Goal: Task Accomplishment & Management: Manage account settings

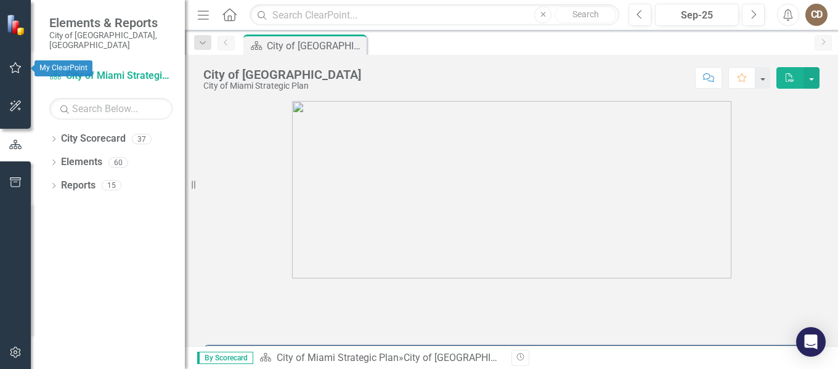
click at [14, 73] on icon "button" at bounding box center [15, 68] width 13 height 10
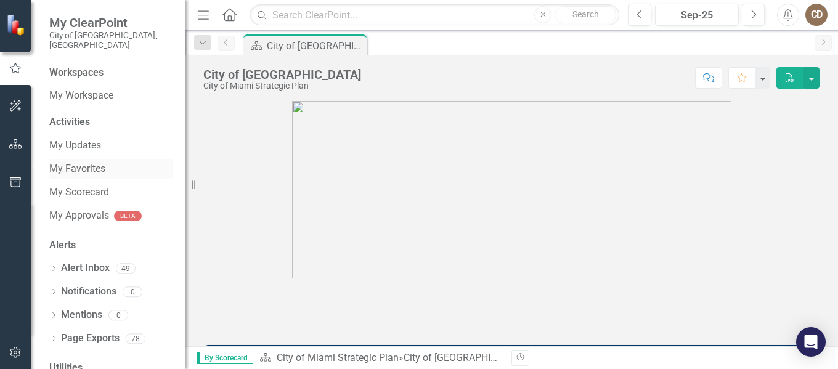
click at [70, 162] on link "My Favorites" at bounding box center [110, 169] width 123 height 14
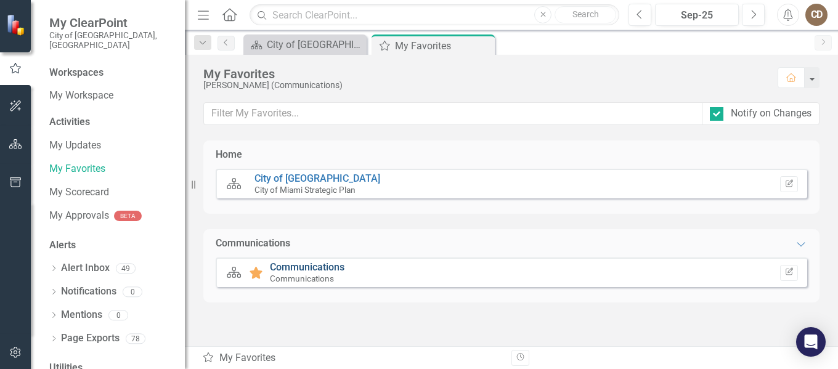
click at [292, 267] on link "Communications" at bounding box center [307, 267] width 75 height 12
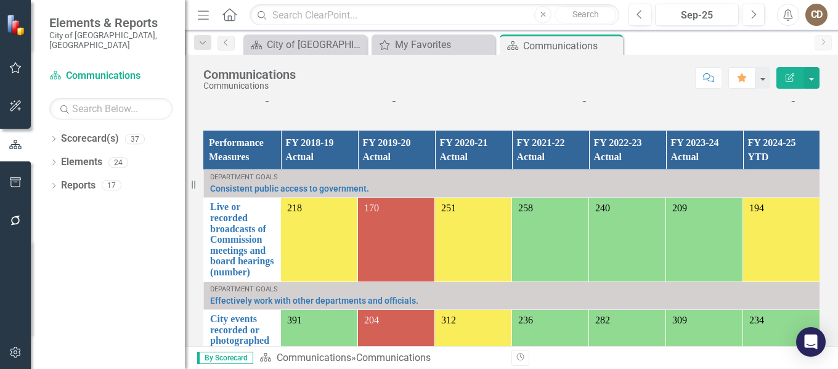
scroll to position [924, 0]
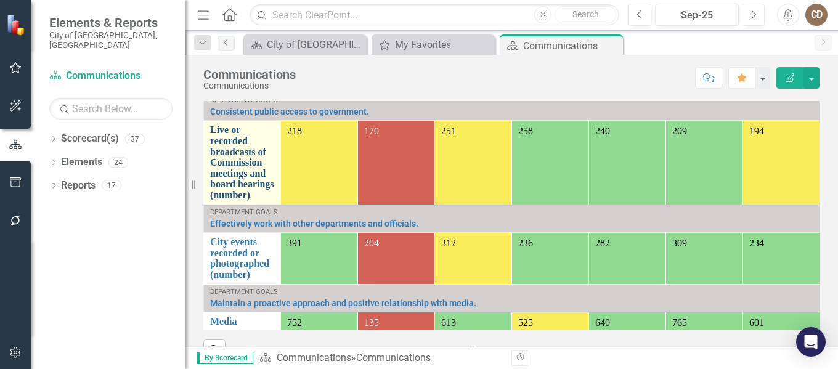
click at [230, 166] on link "Live or recorded broadcasts of Commission meetings and board hearings (number)" at bounding box center [242, 162] width 64 height 76
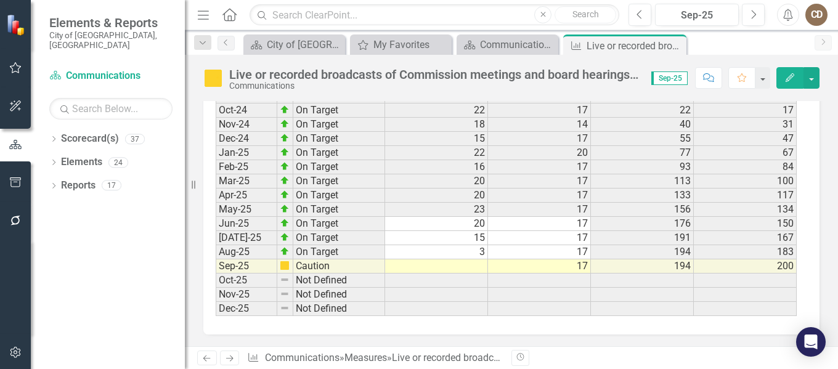
scroll to position [1907, 0]
click at [451, 264] on td at bounding box center [436, 266] width 103 height 14
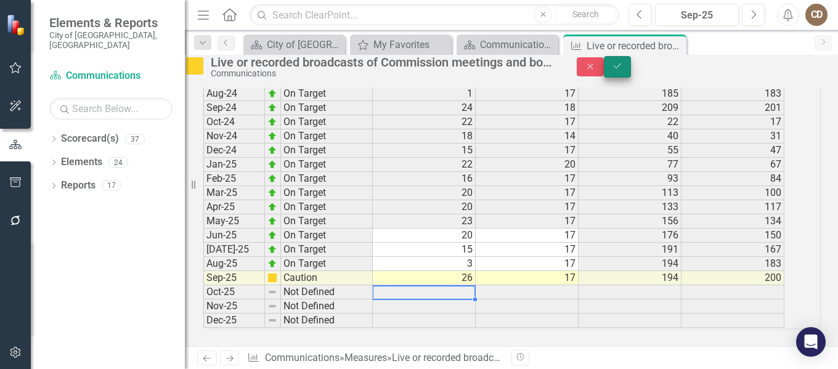
type textarea "26"
click at [623, 70] on icon "Save" at bounding box center [617, 66] width 11 height 9
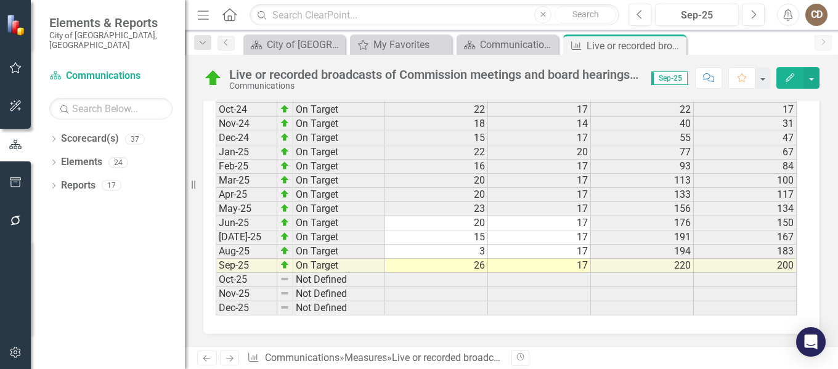
click at [227, 355] on icon "Next" at bounding box center [229, 358] width 10 height 8
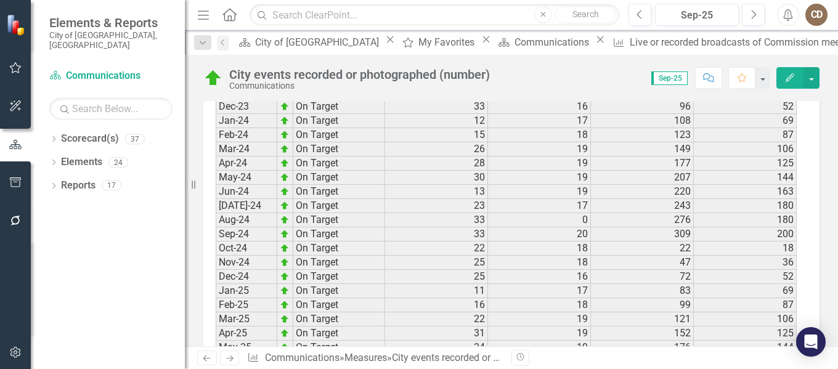
scroll to position [1863, 0]
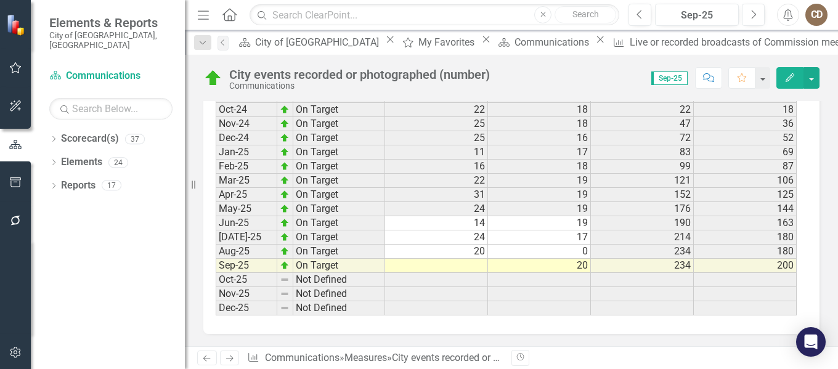
click at [468, 269] on td at bounding box center [436, 266] width 103 height 14
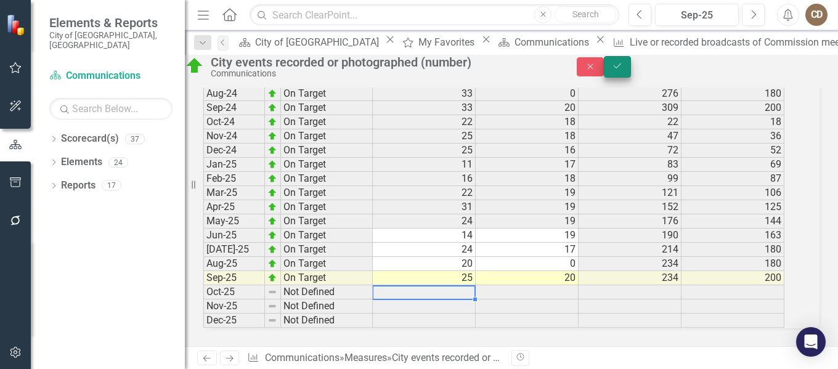
type textarea "25"
click at [631, 62] on button "Save" at bounding box center [617, 67] width 27 height 22
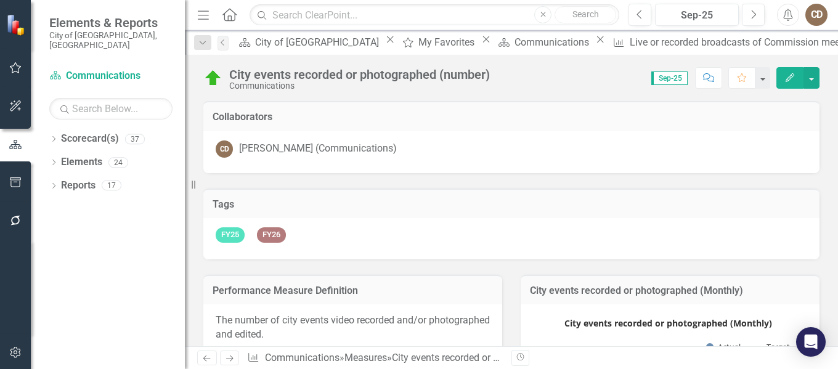
drag, startPoint x: 227, startPoint y: 355, endPoint x: 239, endPoint y: 358, distance: 12.7
click at [227, 355] on icon "Next" at bounding box center [229, 358] width 10 height 8
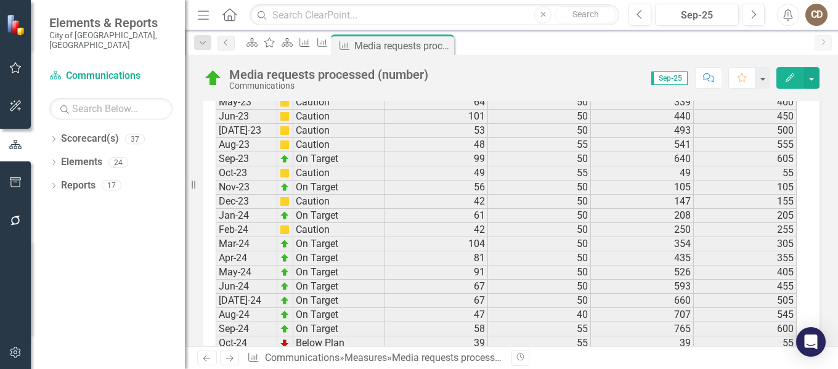
scroll to position [1896, 0]
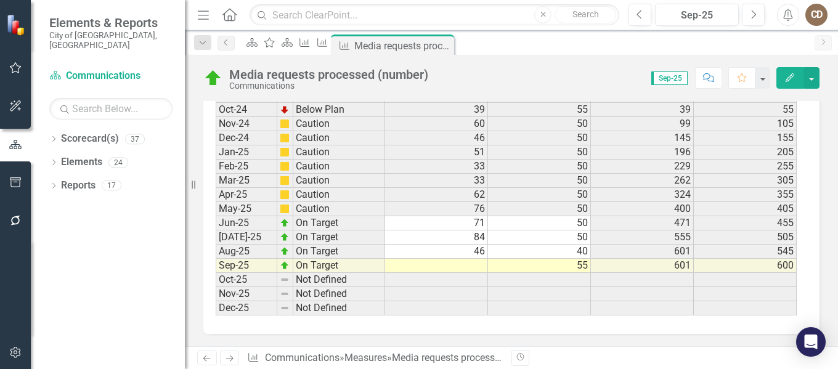
click at [451, 268] on td at bounding box center [436, 266] width 103 height 14
type textarea "59"
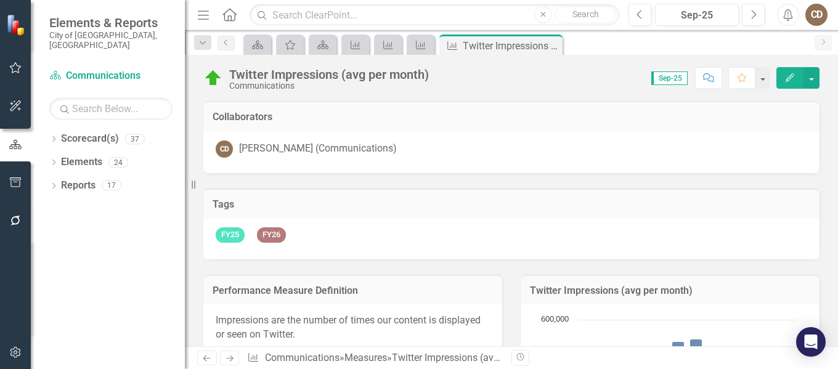
scroll to position [2402, 0]
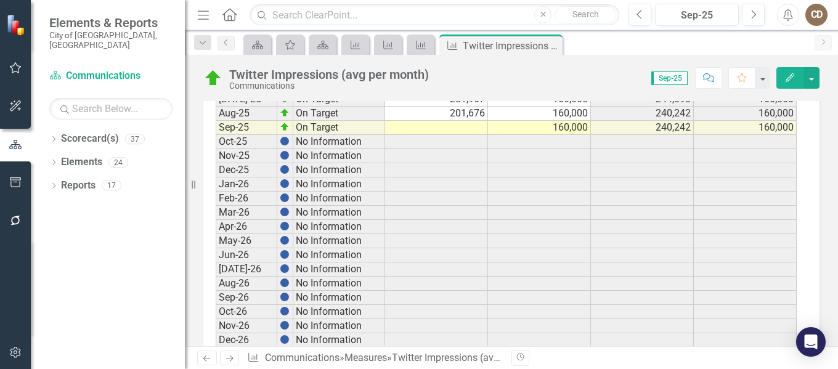
click at [429, 135] on td at bounding box center [436, 128] width 103 height 14
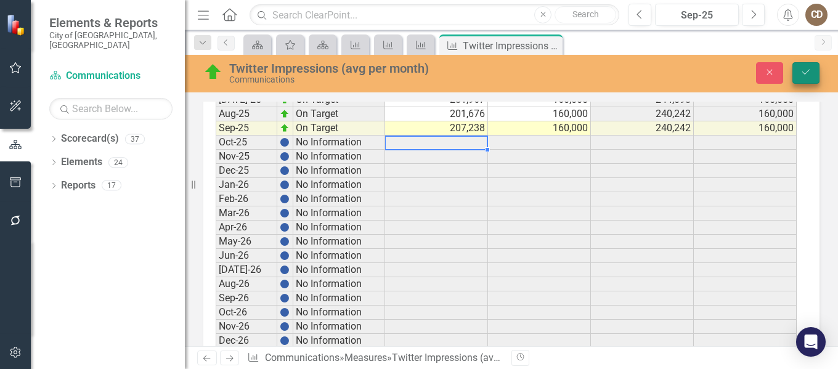
type textarea "207238"
click at [809, 68] on icon "Save" at bounding box center [805, 72] width 11 height 9
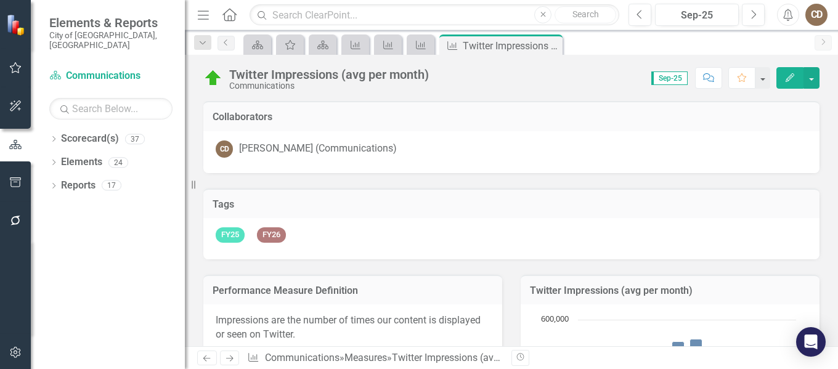
click at [225, 362] on icon "Next" at bounding box center [229, 358] width 10 height 8
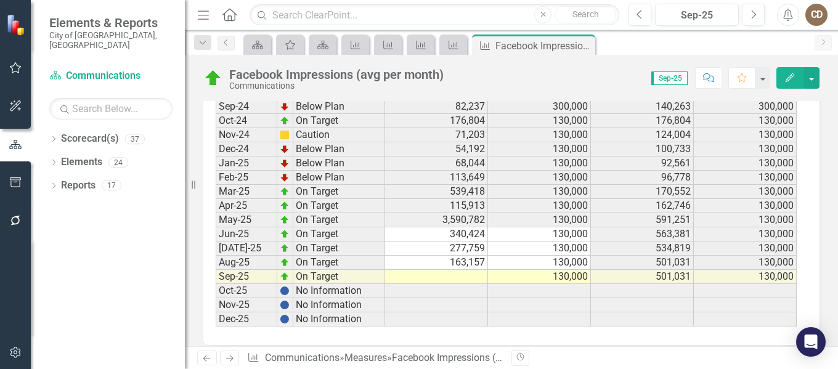
scroll to position [1834, 0]
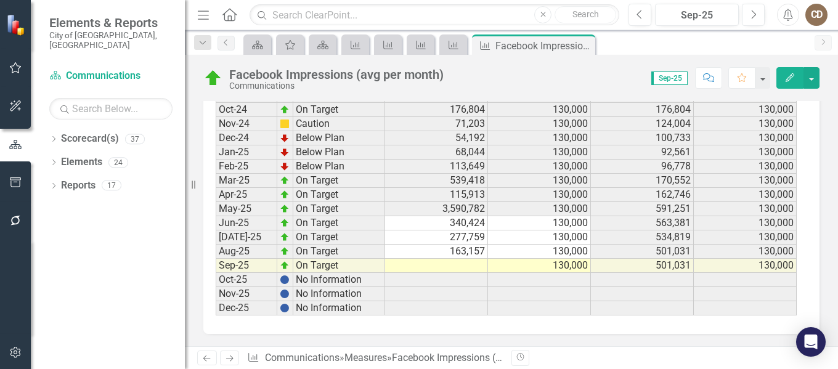
click at [442, 270] on td at bounding box center [436, 266] width 103 height 14
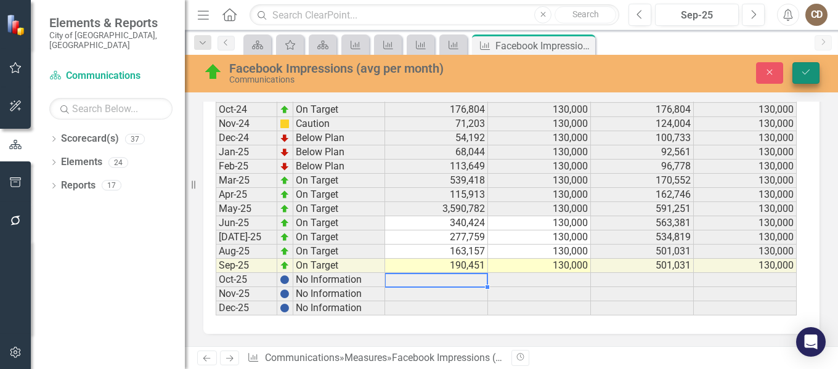
type textarea "190451"
click at [808, 76] on icon "Save" at bounding box center [805, 72] width 11 height 9
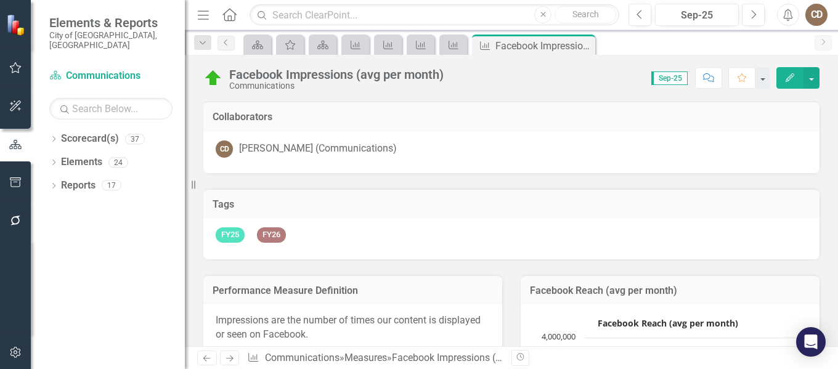
click at [225, 357] on icon "Next" at bounding box center [229, 358] width 10 height 8
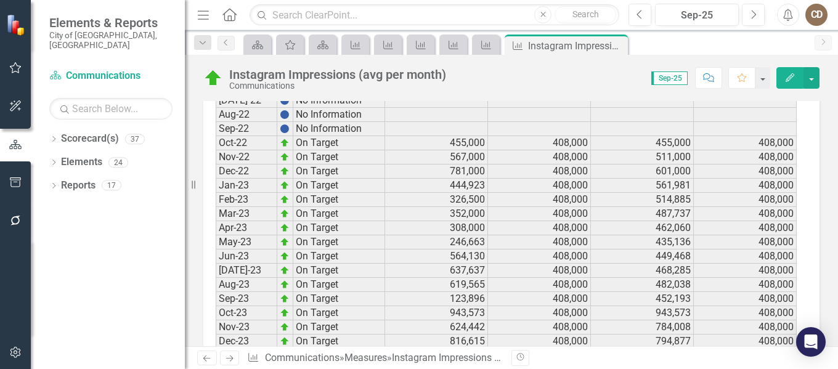
scroll to position [2217, 0]
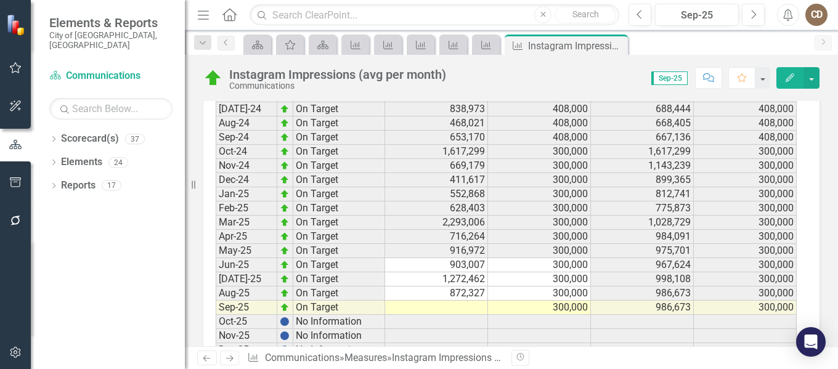
click at [443, 315] on td at bounding box center [436, 308] width 103 height 14
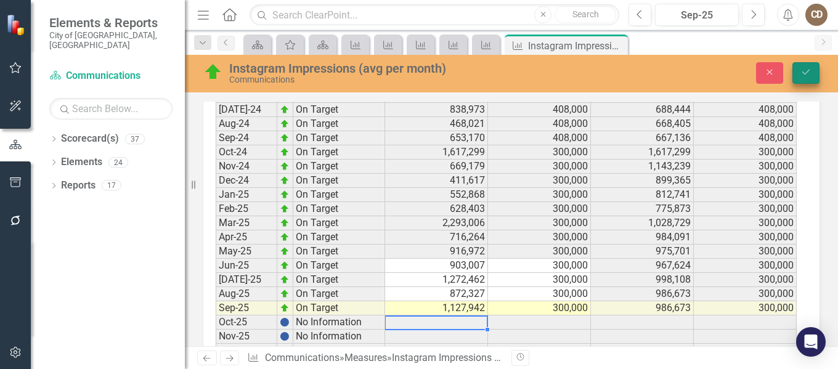
type textarea "1127942"
click at [799, 68] on button "Save" at bounding box center [805, 73] width 27 height 22
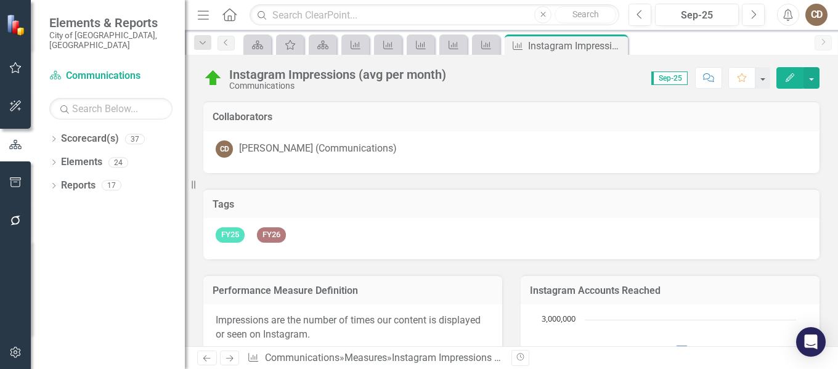
scroll to position [185, 0]
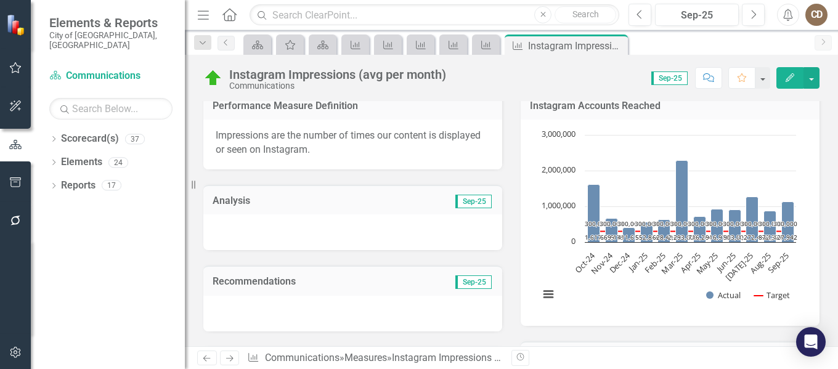
click at [229, 360] on icon "Next" at bounding box center [229, 358] width 10 height 8
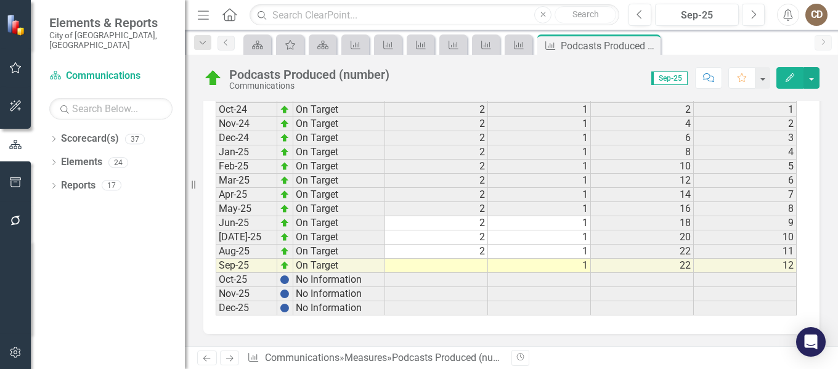
scroll to position [1848, 0]
click at [450, 269] on td at bounding box center [436, 266] width 103 height 14
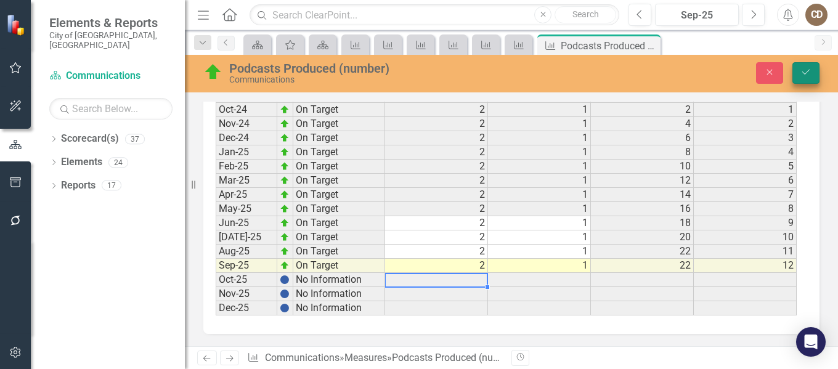
type textarea "2"
click at [804, 75] on icon "Save" at bounding box center [805, 72] width 11 height 9
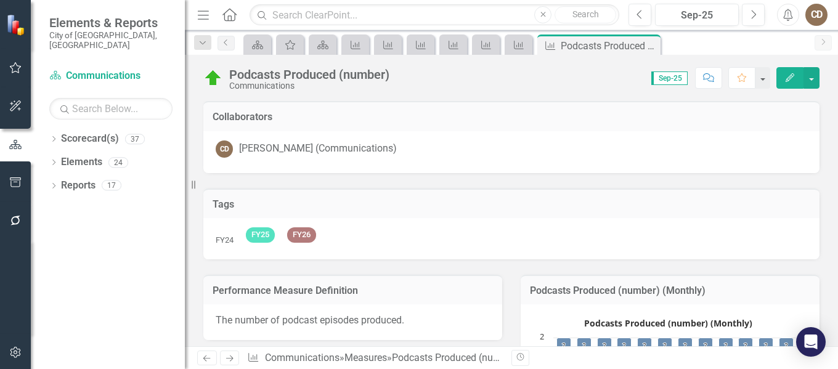
click at [229, 355] on icon "Next" at bounding box center [229, 358] width 10 height 8
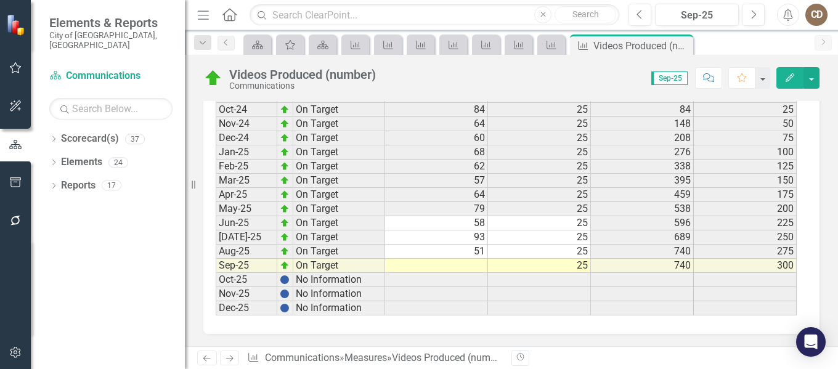
scroll to position [1806, 0]
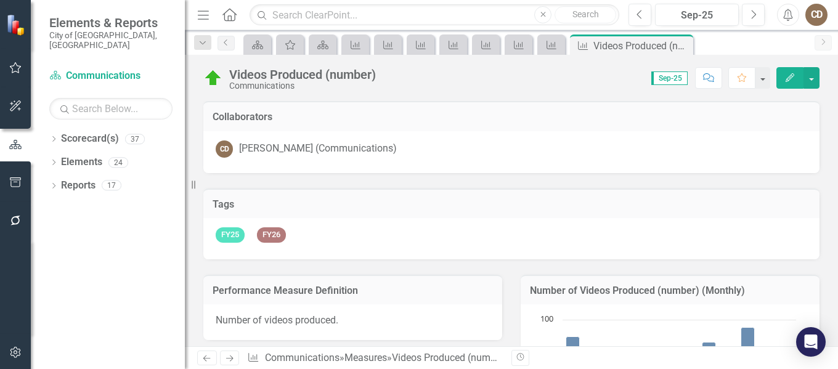
scroll to position [1806, 0]
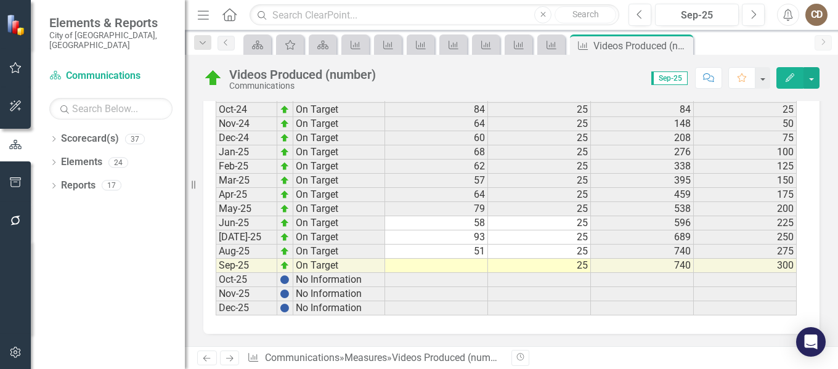
click at [459, 263] on td at bounding box center [436, 266] width 103 height 14
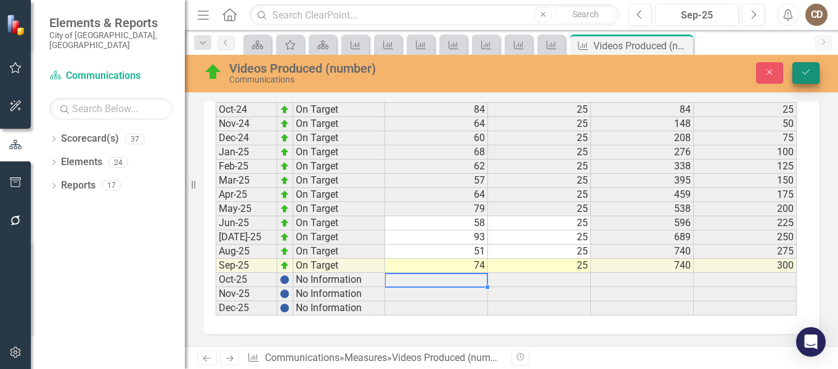
type textarea "74"
drag, startPoint x: 796, startPoint y: 75, endPoint x: 814, endPoint y: 81, distance: 18.3
click at [798, 74] on button "Save" at bounding box center [805, 73] width 27 height 22
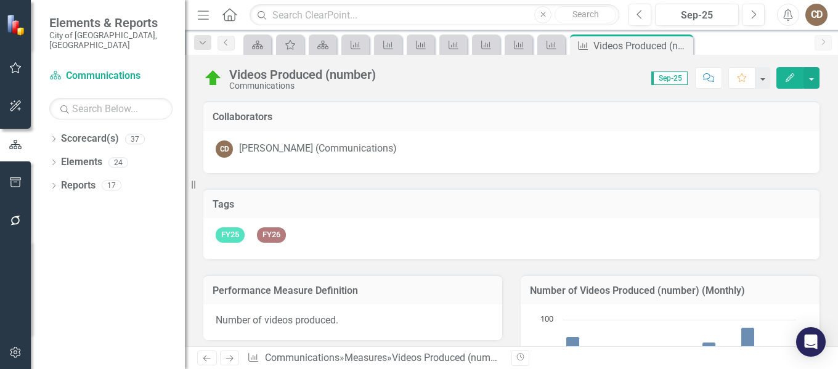
click at [225, 360] on icon "Next" at bounding box center [229, 358] width 10 height 8
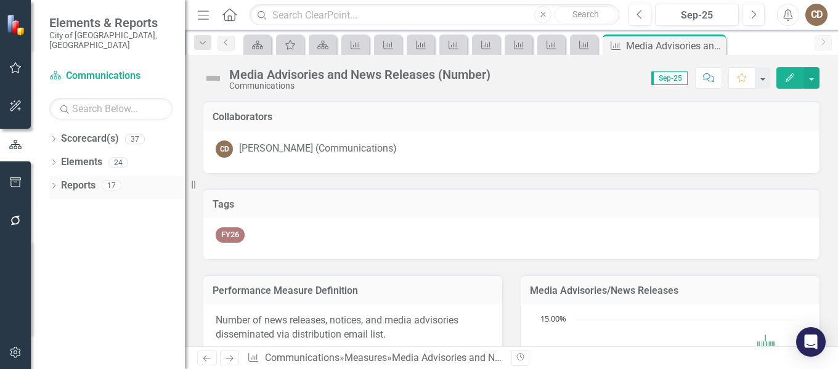
click at [79, 179] on link "Reports" at bounding box center [78, 186] width 34 height 14
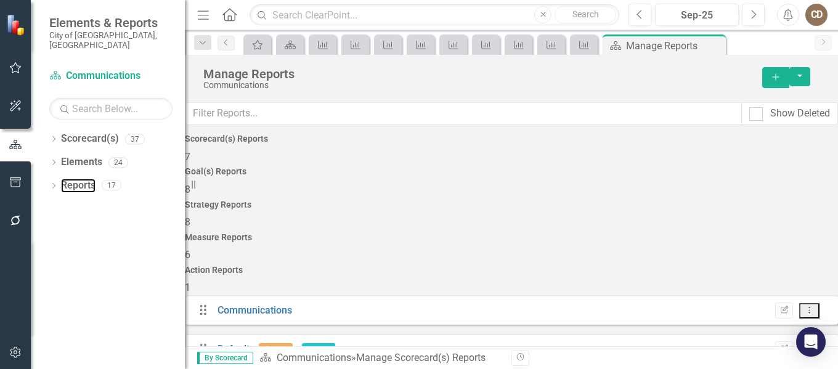
scroll to position [148, 0]
click at [255, 144] on h4 "Scorecard(s) Reports" at bounding box center [511, 138] width 653 height 9
click at [283, 46] on div "Scorecard(s)" at bounding box center [287, 44] width 17 height 15
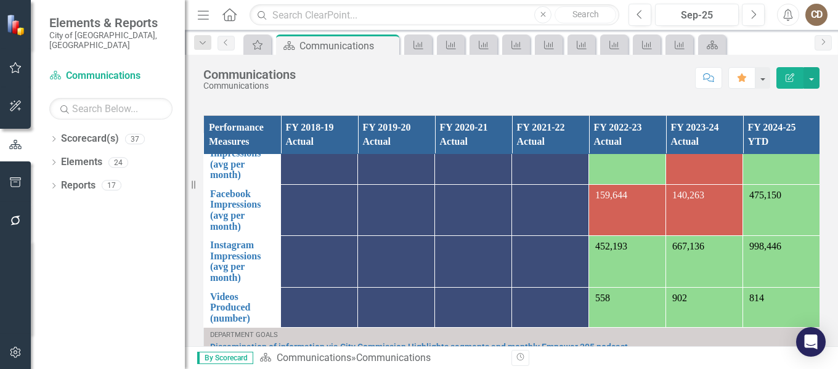
scroll to position [323, 0]
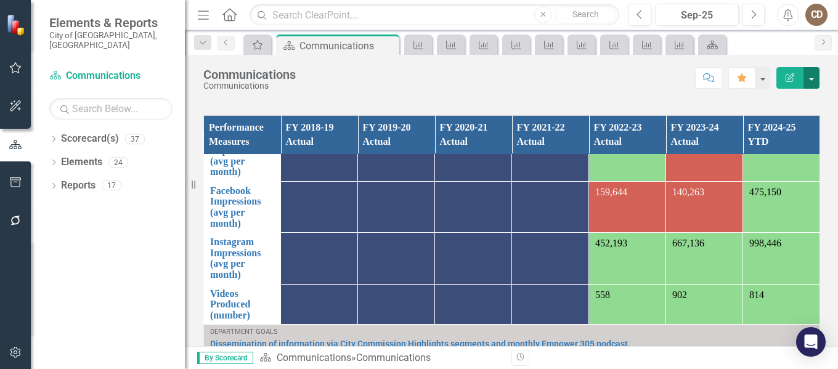
click at [812, 81] on button "button" at bounding box center [811, 78] width 16 height 22
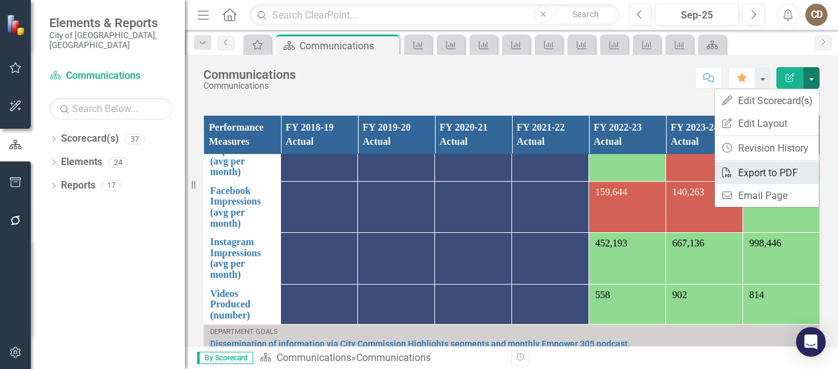
click at [761, 166] on link "PDF Export to PDF" at bounding box center [766, 172] width 104 height 23
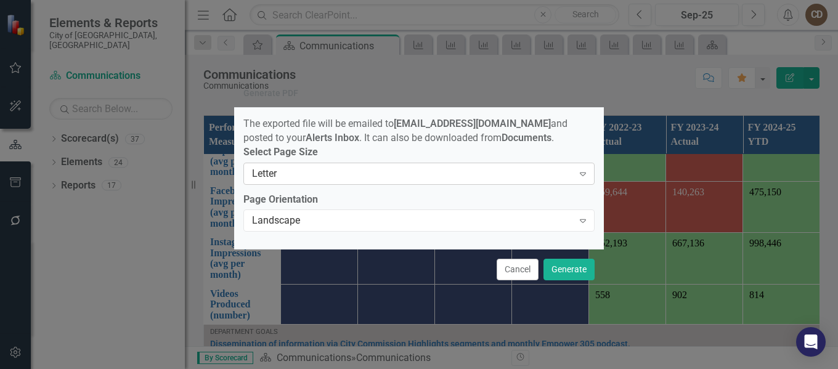
click at [580, 179] on icon "Expand" at bounding box center [582, 174] width 12 height 10
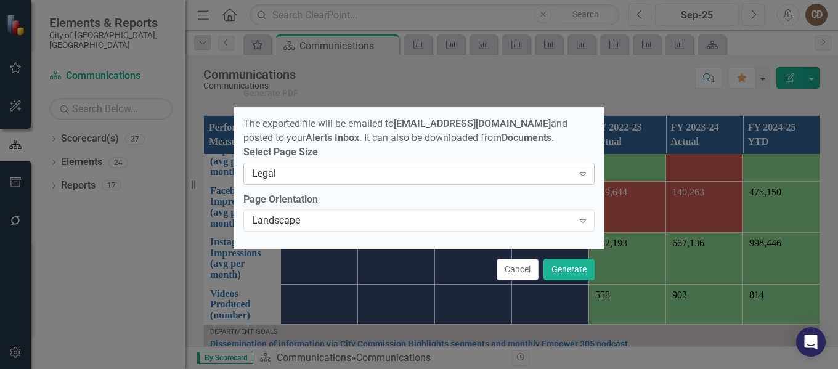
click at [583, 179] on icon "Expand" at bounding box center [582, 174] width 12 height 10
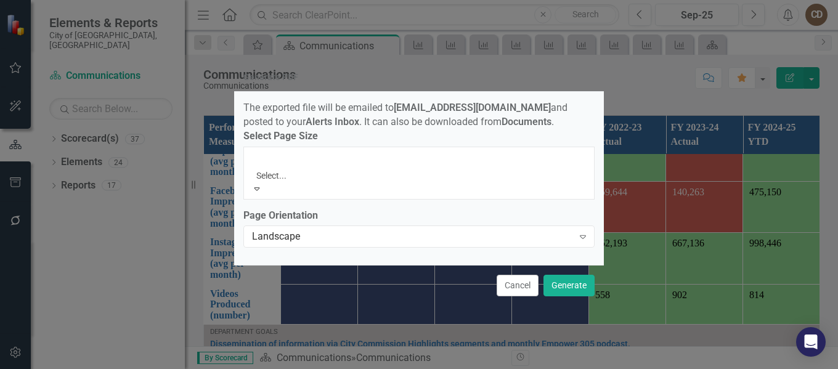
click at [401, 368] on div "Letter" at bounding box center [419, 376] width 838 height 14
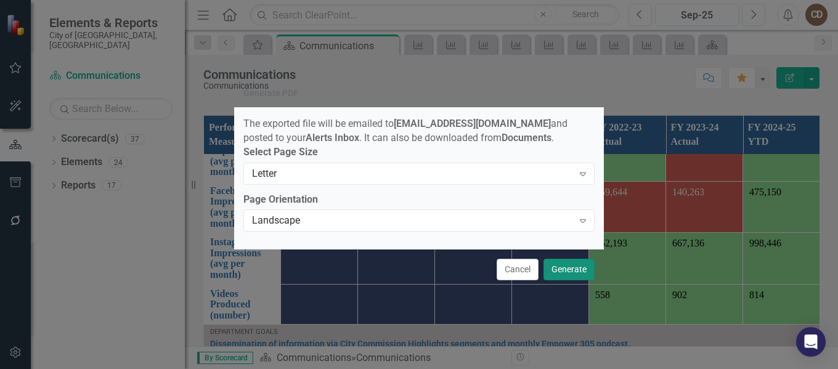
click at [565, 272] on button "Generate" at bounding box center [568, 270] width 51 height 22
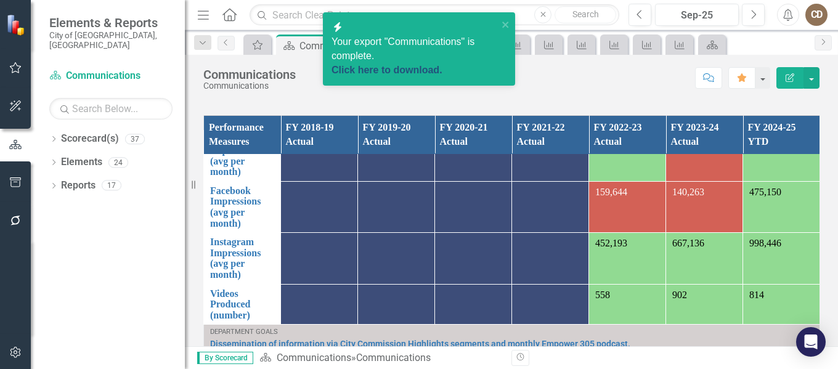
click at [419, 65] on link "Click here to download." at bounding box center [386, 70] width 111 height 10
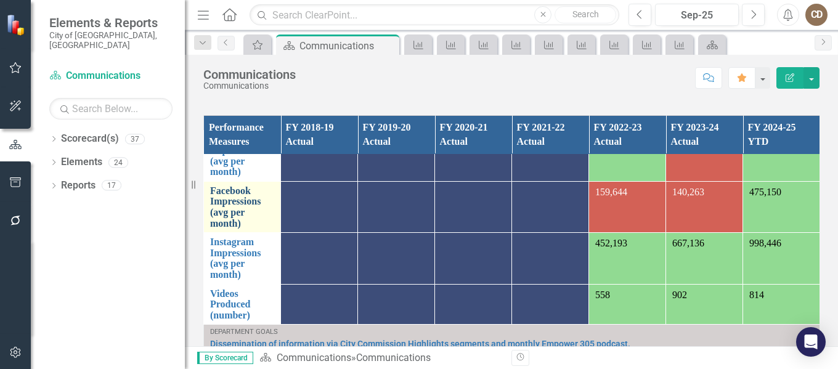
click at [227, 193] on link "Facebook Impressions (avg per month)" at bounding box center [242, 206] width 64 height 43
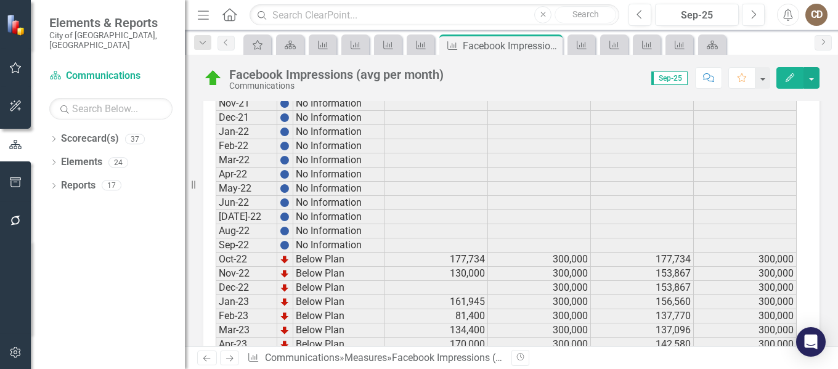
scroll to position [1526, 0]
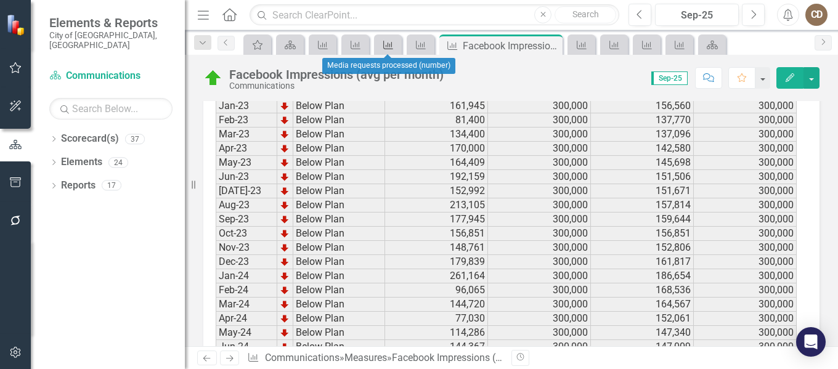
click at [392, 48] on icon "Measure" at bounding box center [388, 45] width 12 height 10
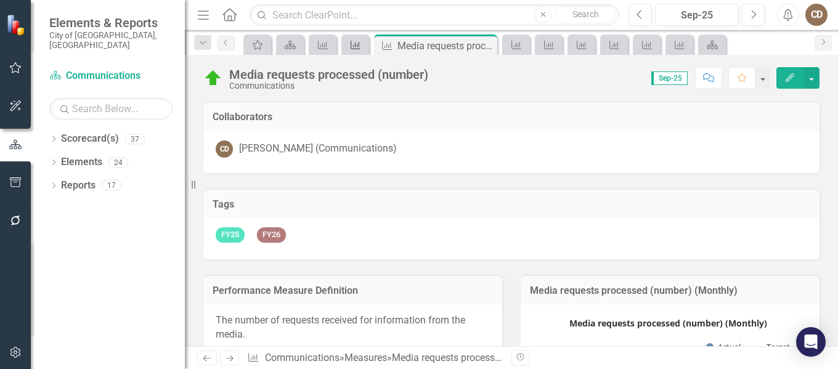
click at [351, 40] on icon "Measure" at bounding box center [355, 45] width 12 height 10
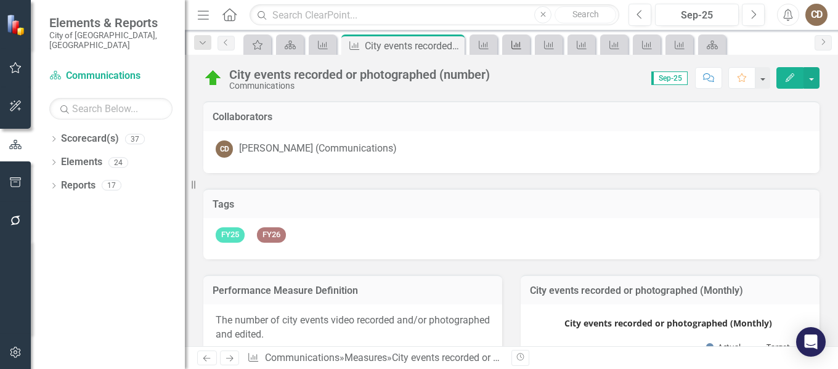
click at [518, 39] on div "Measure" at bounding box center [513, 44] width 17 height 15
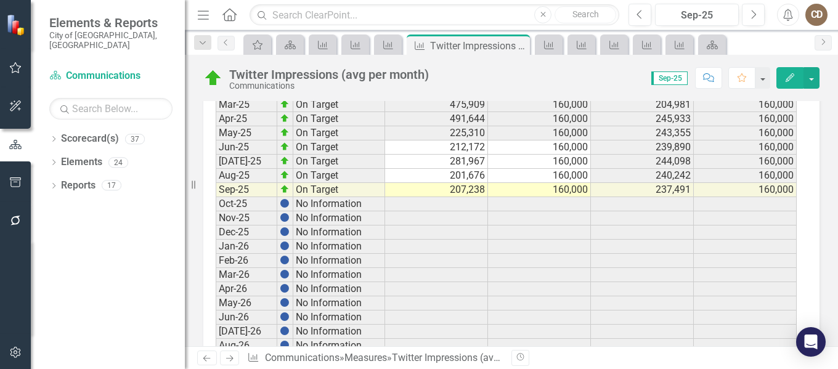
scroll to position [2340, 0]
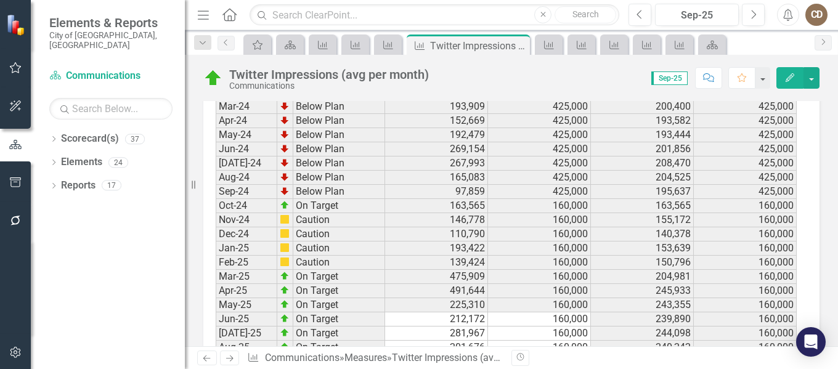
scroll to position [2156, 0]
